Goal: Task Accomplishment & Management: Manage account settings

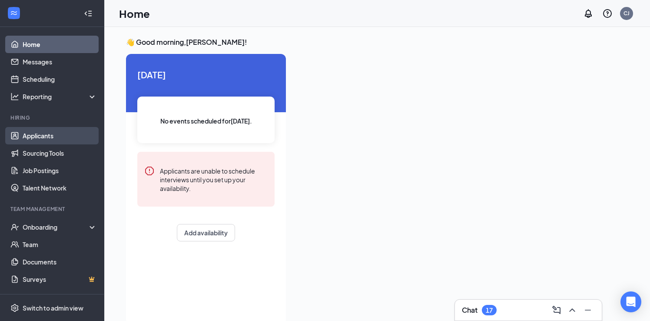
click at [64, 133] on link "Applicants" at bounding box center [60, 135] width 74 height 17
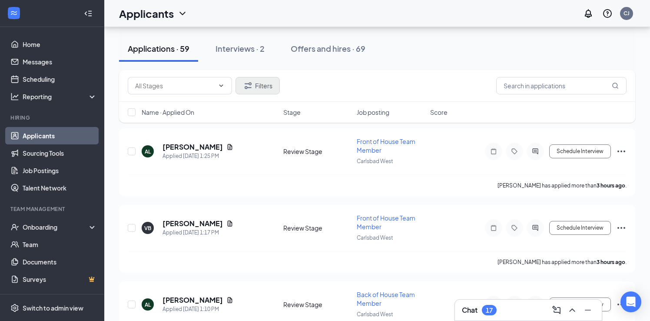
scroll to position [83, 0]
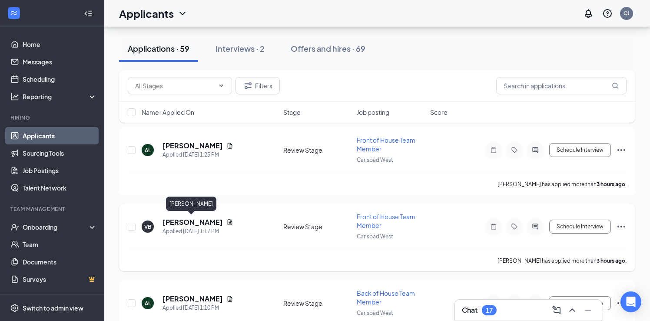
click at [206, 223] on h5 "[PERSON_NAME]" at bounding box center [193, 222] width 60 height 10
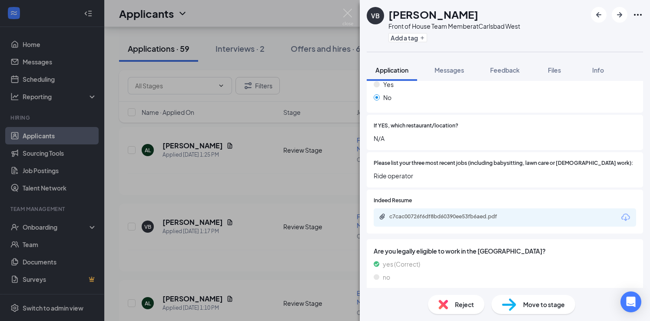
scroll to position [295, 0]
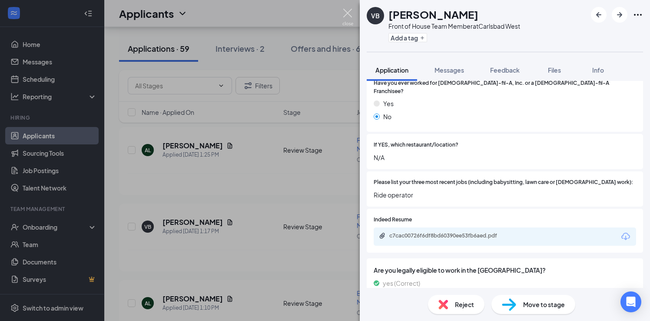
click at [349, 12] on img at bounding box center [348, 17] width 11 height 17
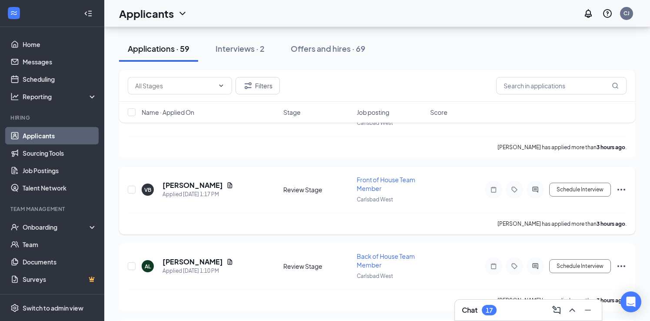
scroll to position [132, 0]
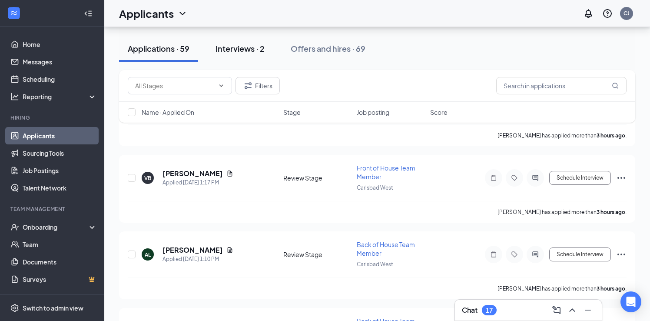
click at [226, 56] on button "Interviews · 2" at bounding box center [240, 49] width 67 height 26
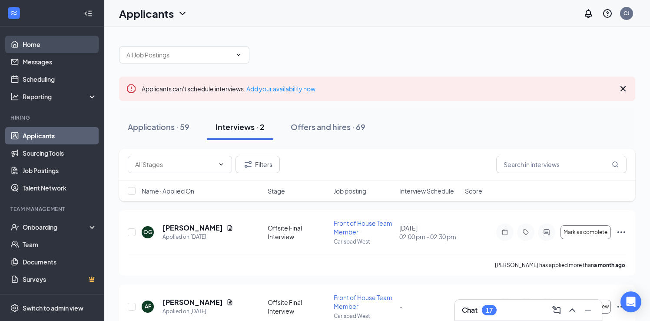
click at [70, 47] on link "Home" at bounding box center [60, 44] width 74 height 17
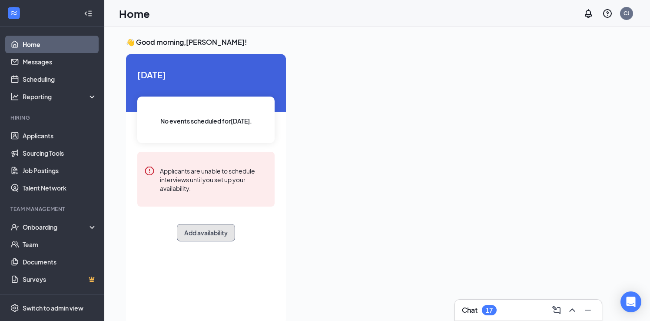
click at [210, 228] on button "Add availability" at bounding box center [206, 232] width 58 height 17
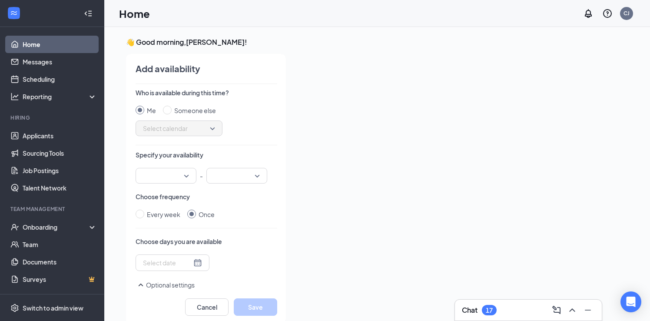
scroll to position [3, 0]
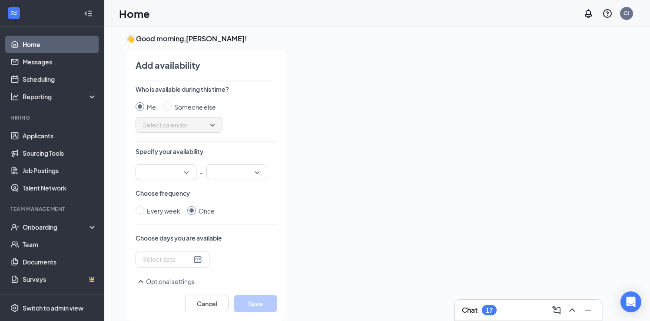
click at [188, 165] on div at bounding box center [166, 172] width 61 height 16
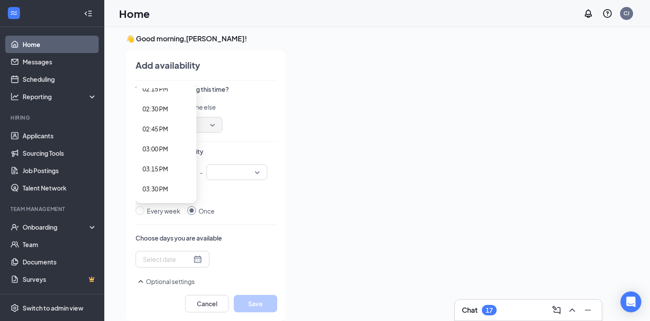
scroll to position [1120, 0]
click at [169, 93] on div "02:00 PM" at bounding box center [166, 99] width 61 height 20
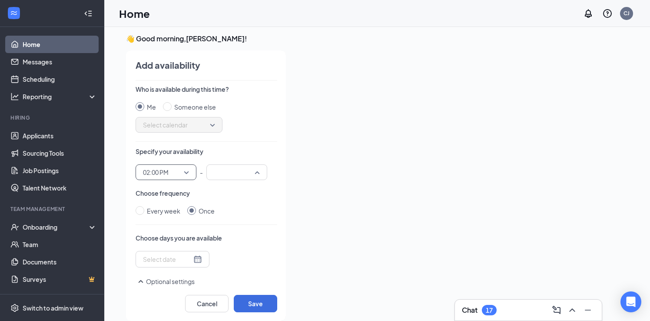
click at [260, 173] on div at bounding box center [237, 172] width 61 height 16
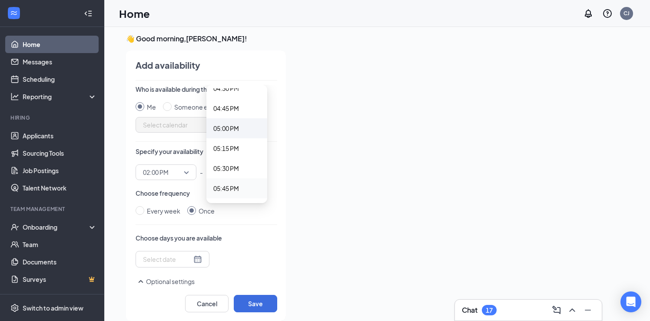
scroll to position [1329, 0]
click at [236, 131] on span "05:00 PM" at bounding box center [226, 129] width 26 height 10
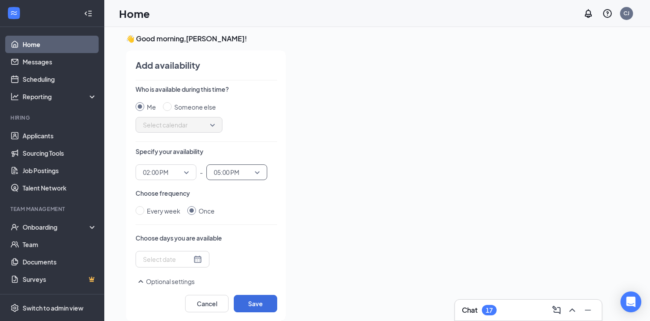
click at [192, 263] on div at bounding box center [172, 259] width 59 height 10
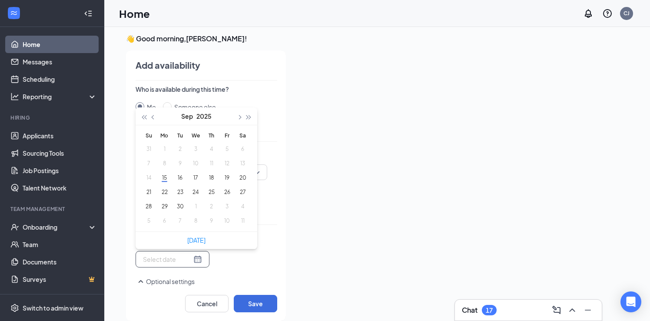
click at [192, 262] on div at bounding box center [172, 259] width 59 height 10
type input "[DATE]"
click at [225, 180] on button "19" at bounding box center [227, 177] width 16 height 9
type input "[DATE]"
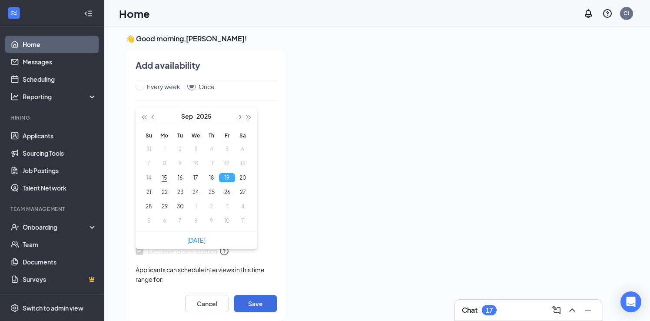
scroll to position [128, 0]
click at [234, 277] on div "Applicants can schedule interviews in this time range for: Any of your location…" at bounding box center [207, 288] width 142 height 54
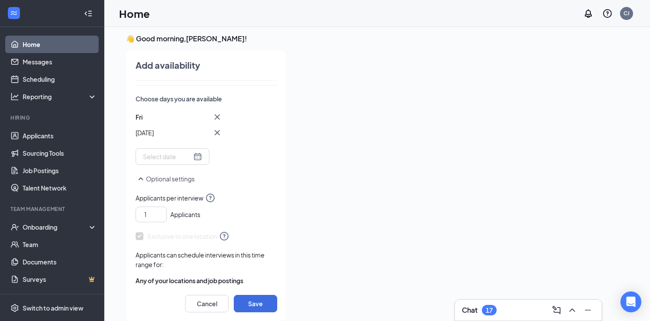
scroll to position [157, 0]
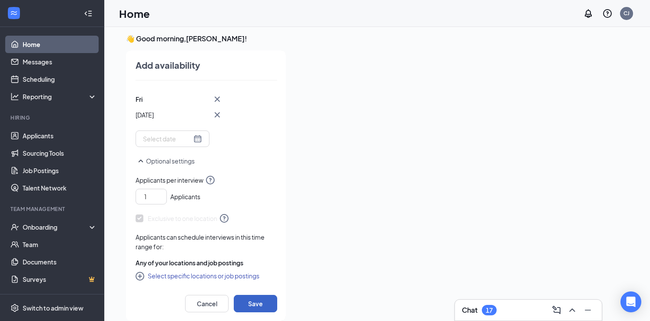
click at [262, 303] on button "Save" at bounding box center [255, 303] width 43 height 17
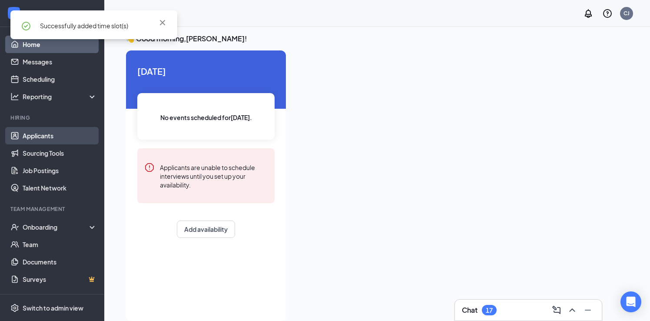
click at [50, 131] on link "Applicants" at bounding box center [60, 135] width 74 height 17
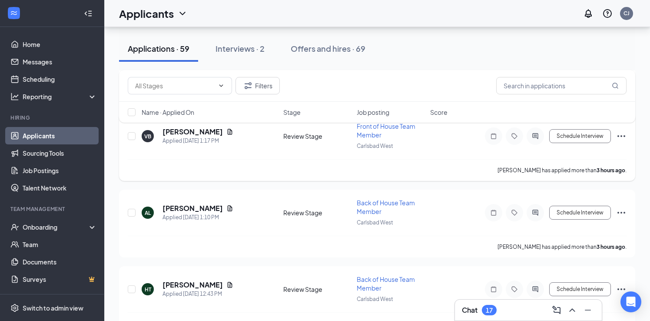
scroll to position [136, 0]
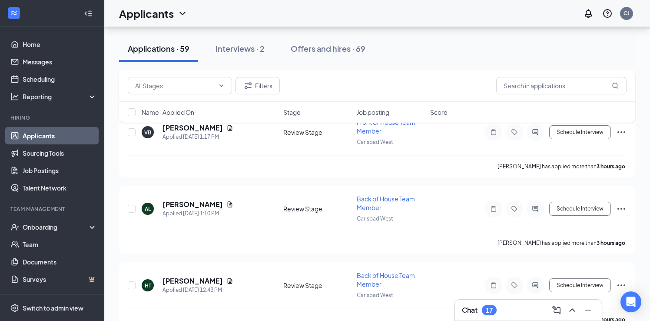
click at [208, 130] on div "Filters Name · Applied On Stage Job posting Score" at bounding box center [377, 100] width 516 height 61
click at [209, 128] on div "Filters Name · Applied On Stage Job posting Score" at bounding box center [377, 100] width 516 height 61
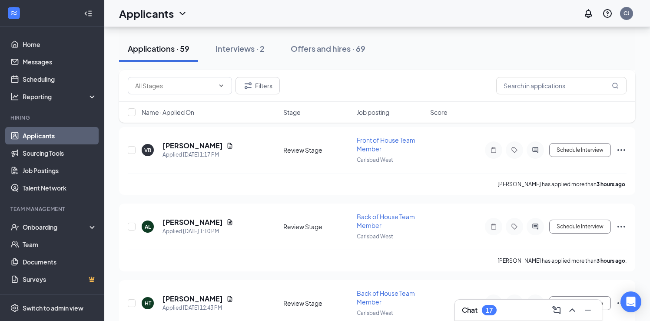
scroll to position [111, 0]
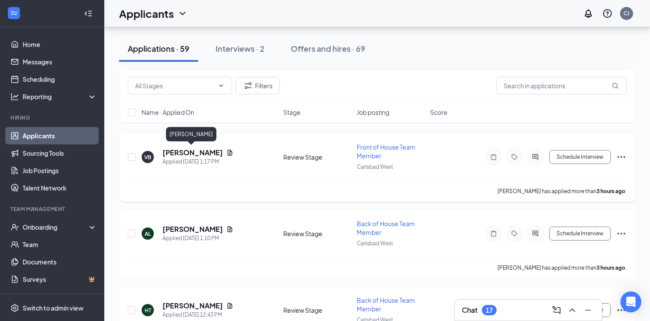
click at [208, 151] on h5 "[PERSON_NAME]" at bounding box center [193, 153] width 60 height 10
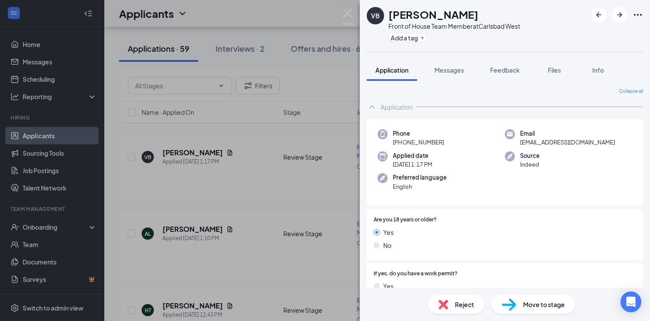
click at [524, 307] on span "Move to stage" at bounding box center [544, 305] width 42 height 10
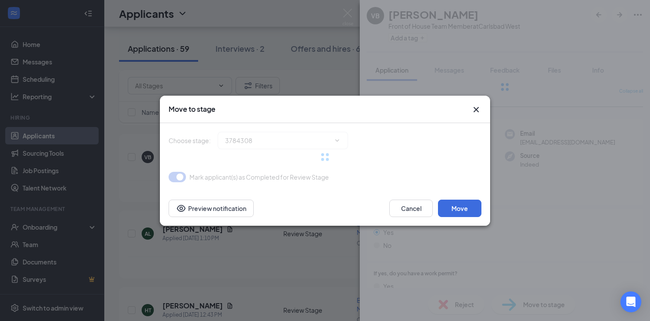
type input "Virtual Interview (next stage)"
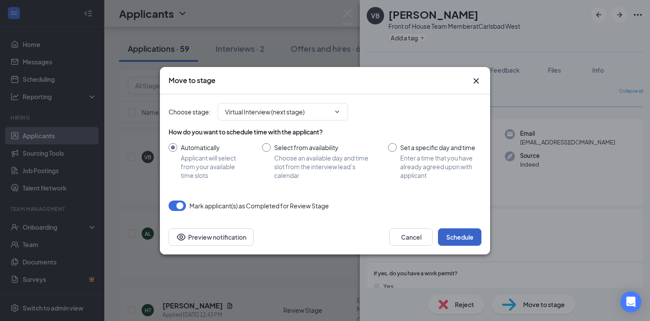
click at [470, 241] on button "Schedule" at bounding box center [459, 236] width 43 height 17
